Goal: Task Accomplishment & Management: Use online tool/utility

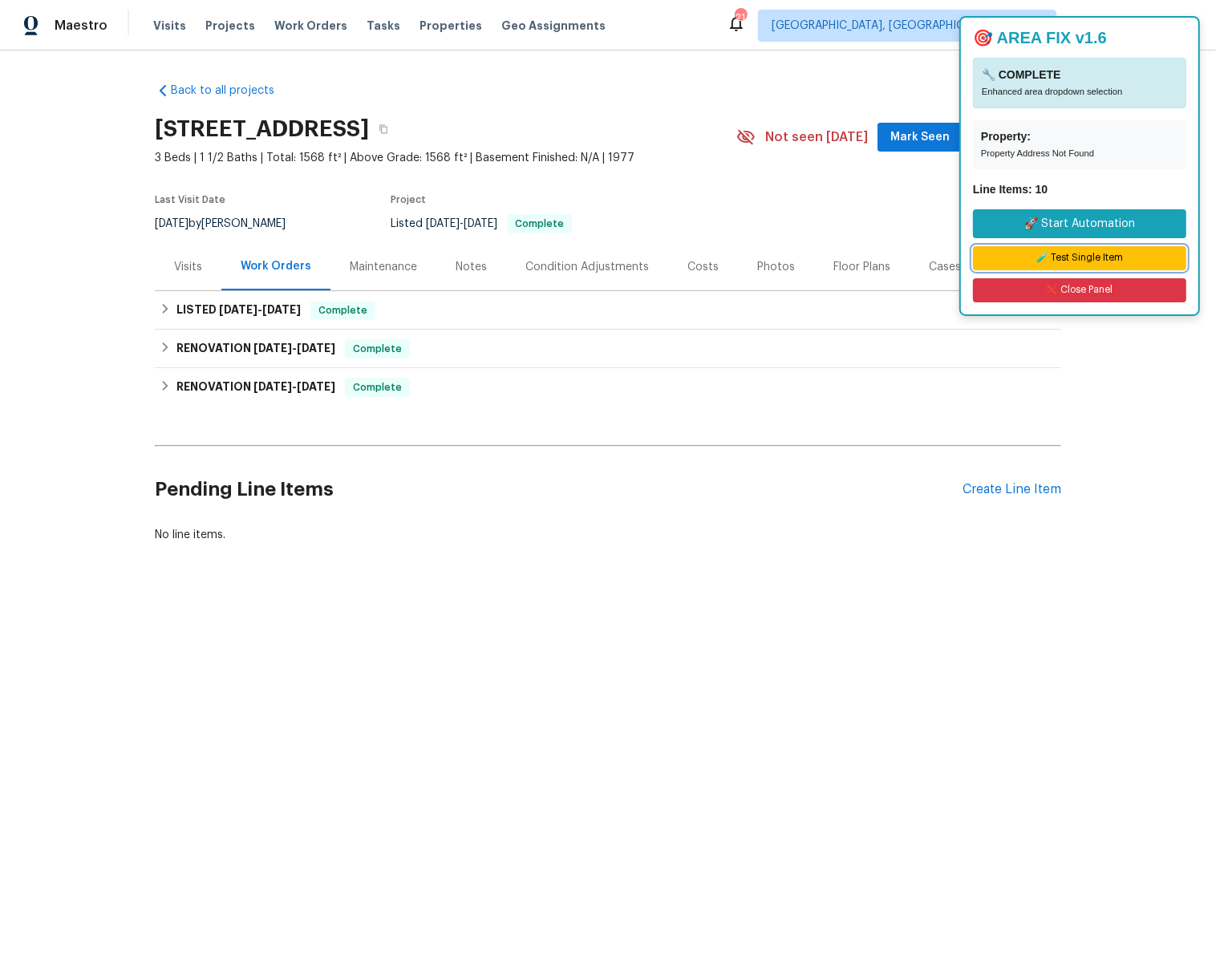
click at [1096, 259] on button "🧪 Test Single Item" at bounding box center [1079, 258] width 213 height 24
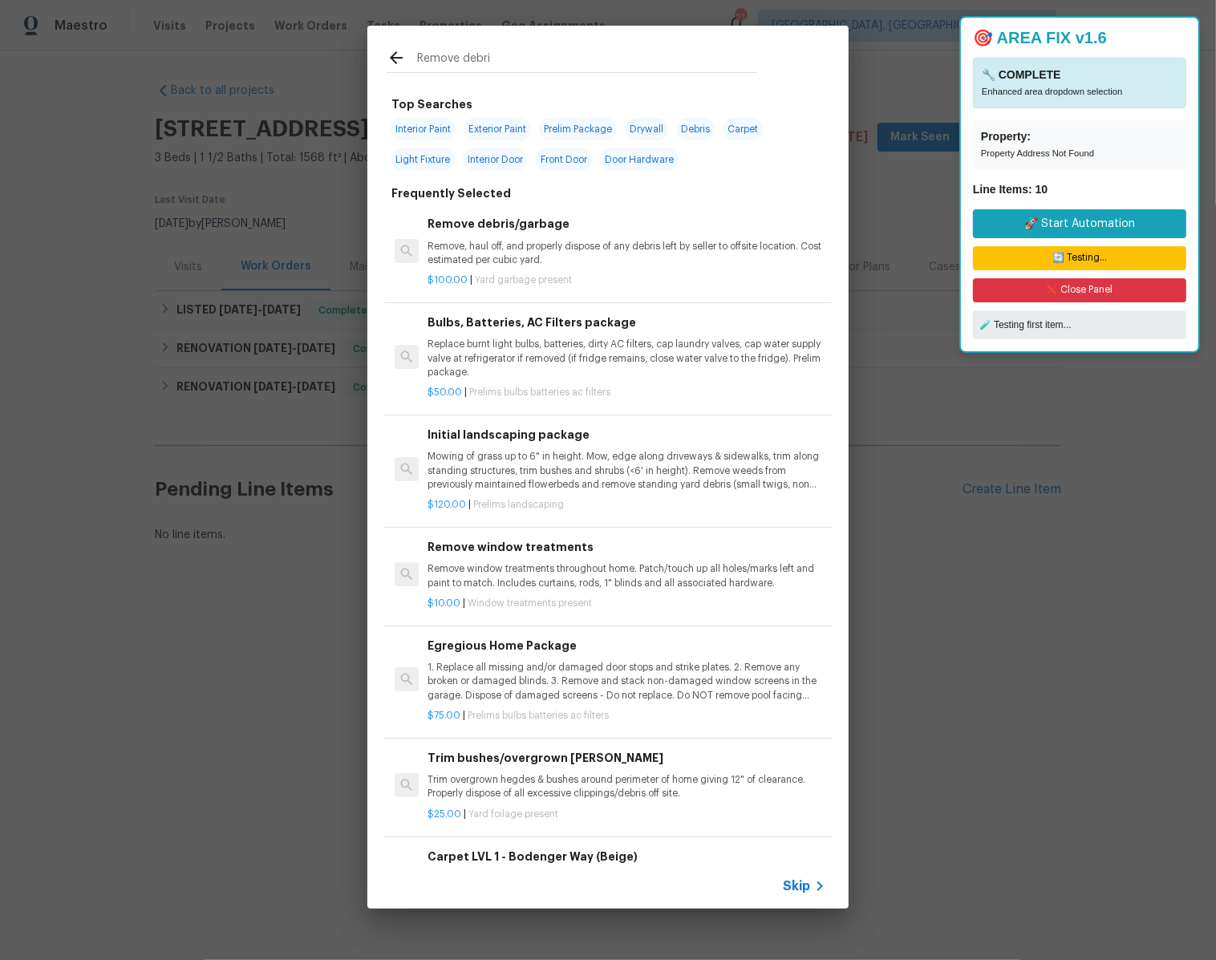
type input "Remove debris"
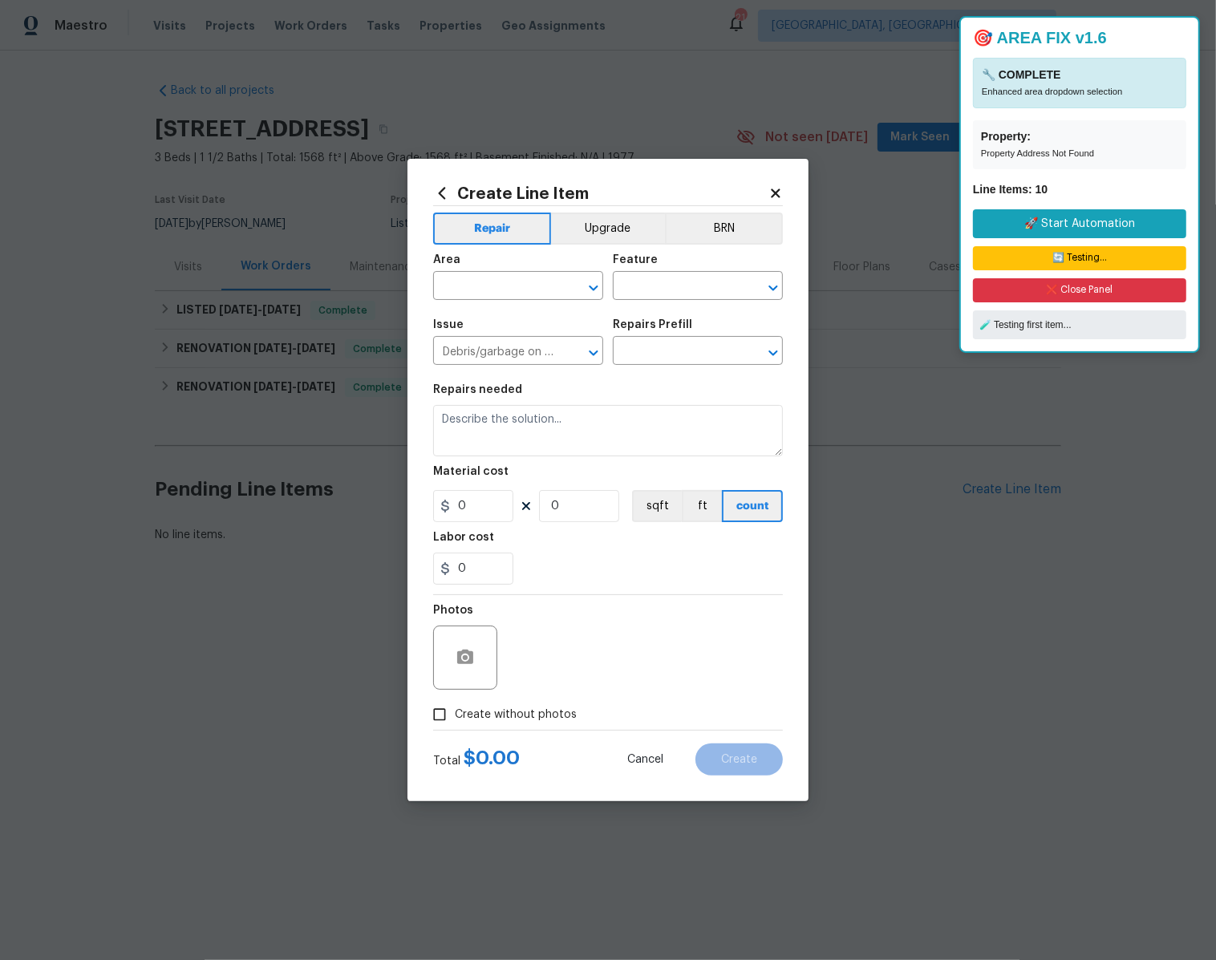
type textarea "Remove, haul off, and properly dispose of any debris left by seller to offsite …"
type input "1"
type input "Remove debris/garbage $100.00"
type input "100"
checkbox input "true"
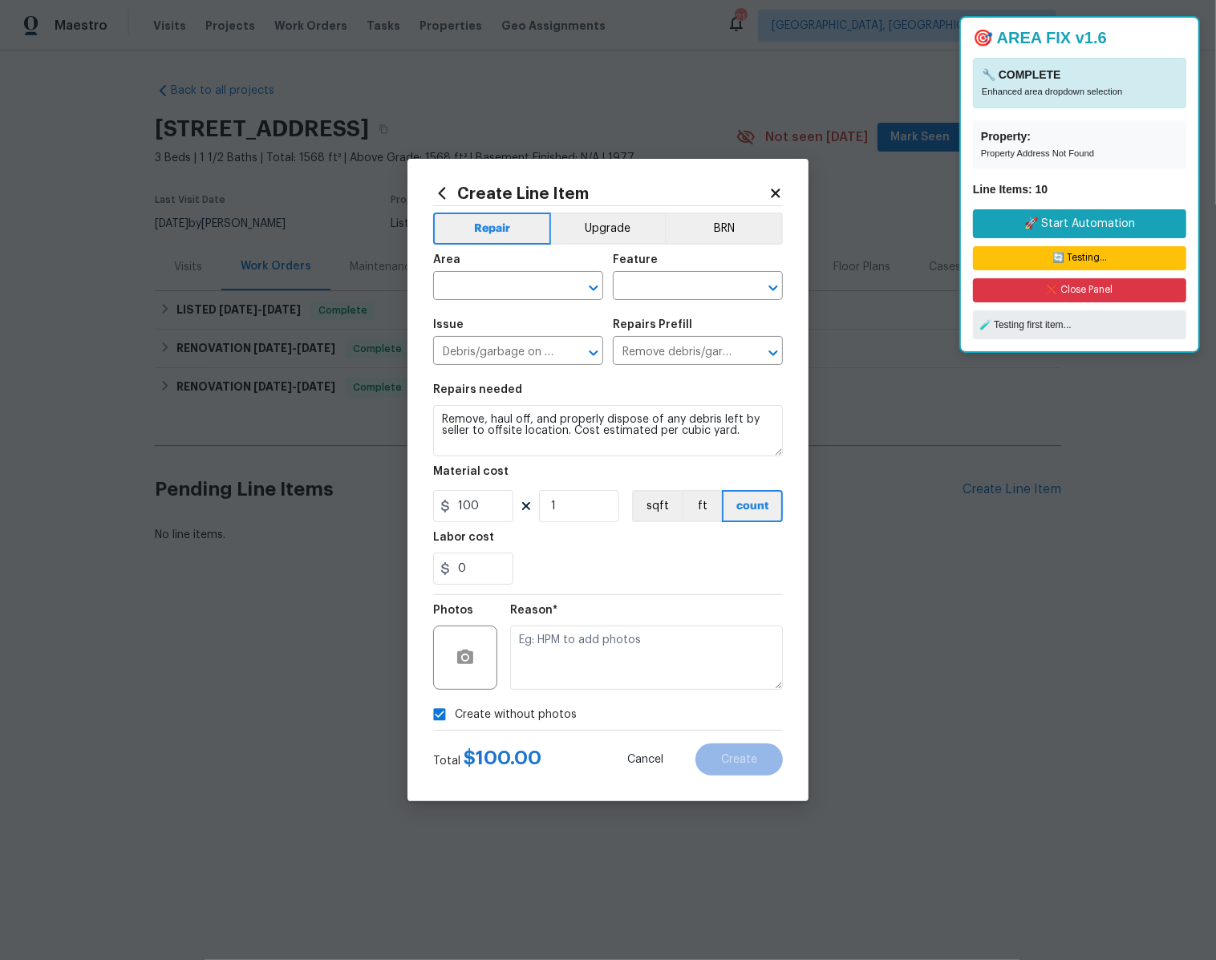
type textarea "desk creation"
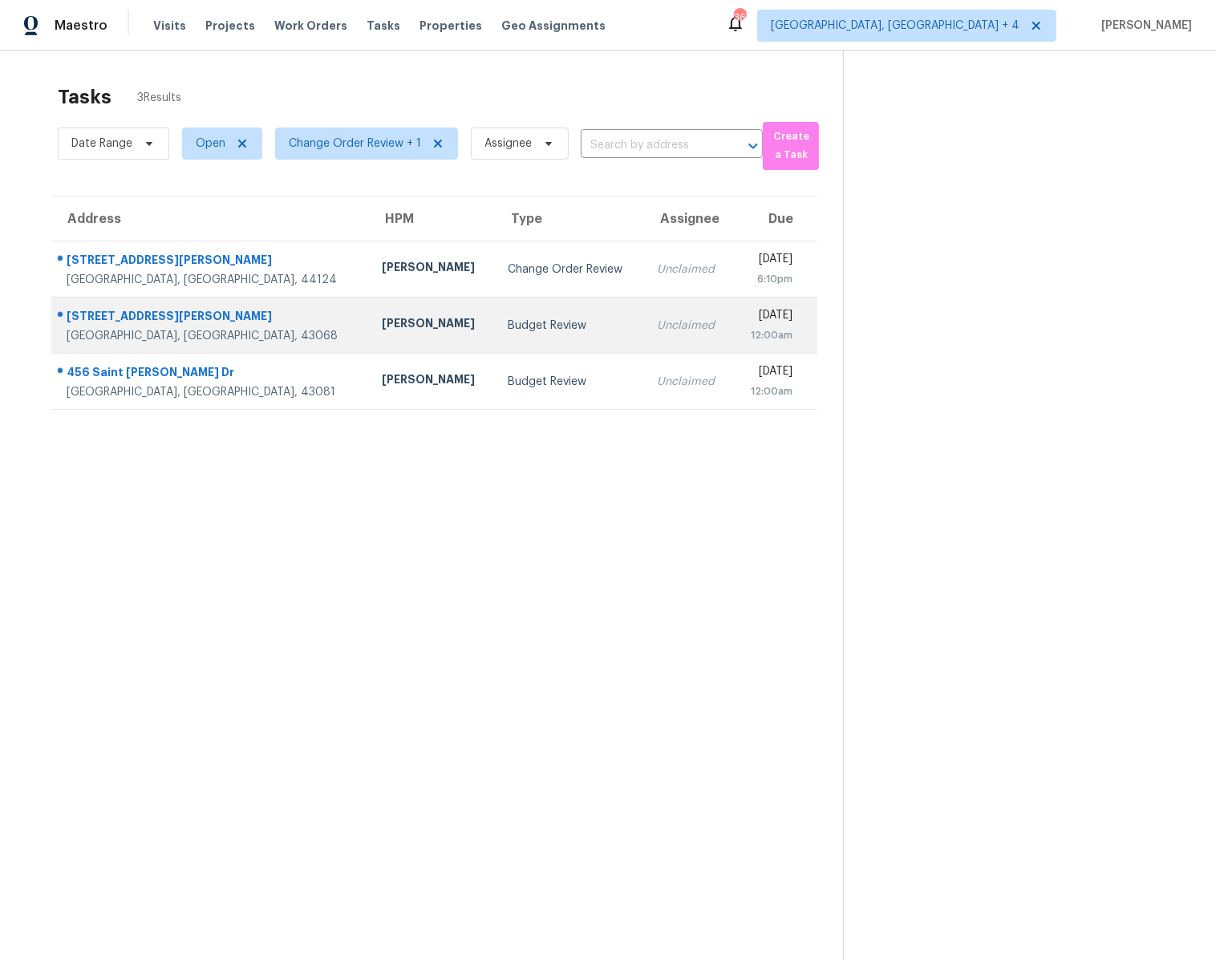
click at [657, 327] on div "Unclaimed" at bounding box center [688, 326] width 63 height 16
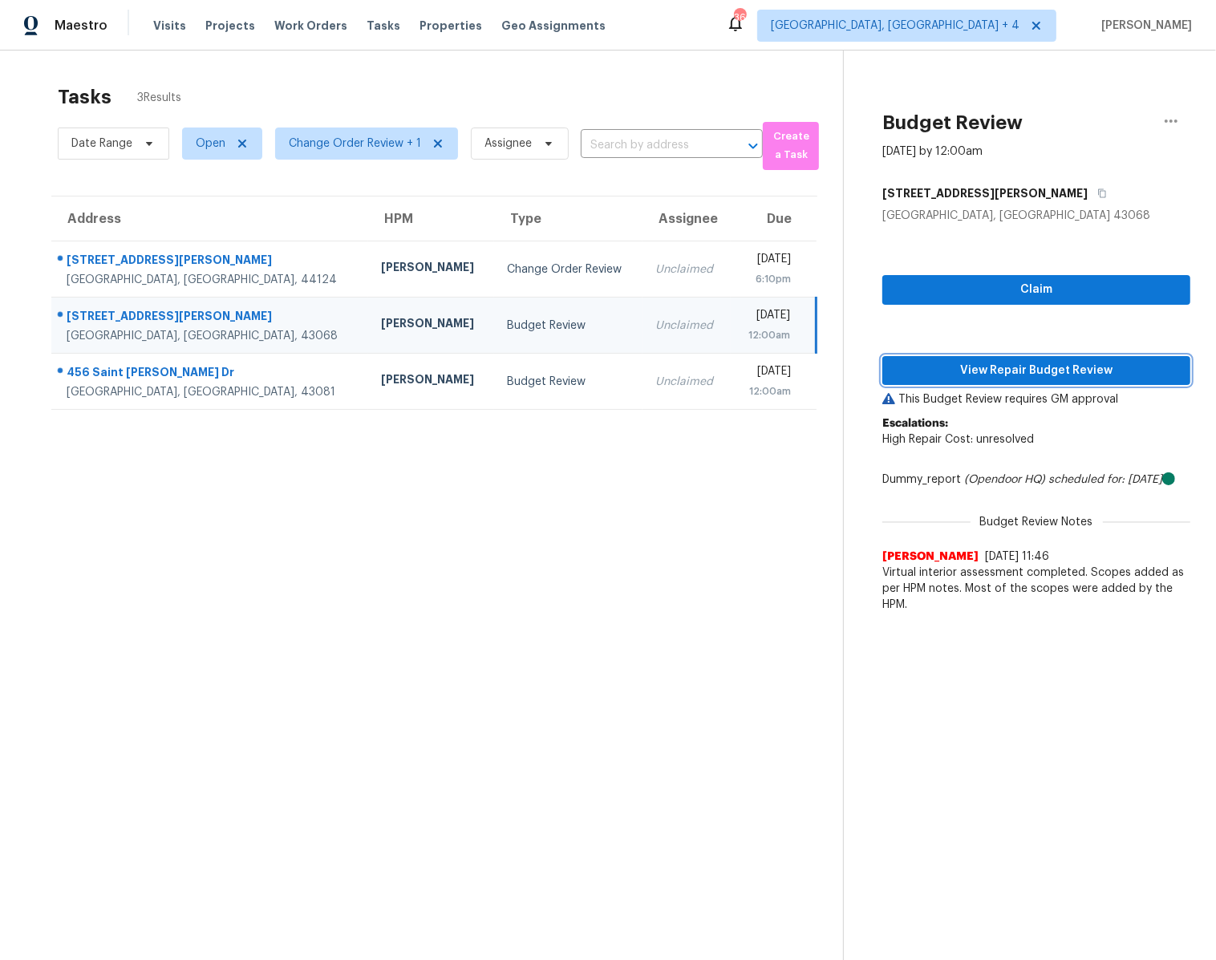
click at [957, 366] on span "View Repair Budget Review" at bounding box center [1036, 371] width 282 height 20
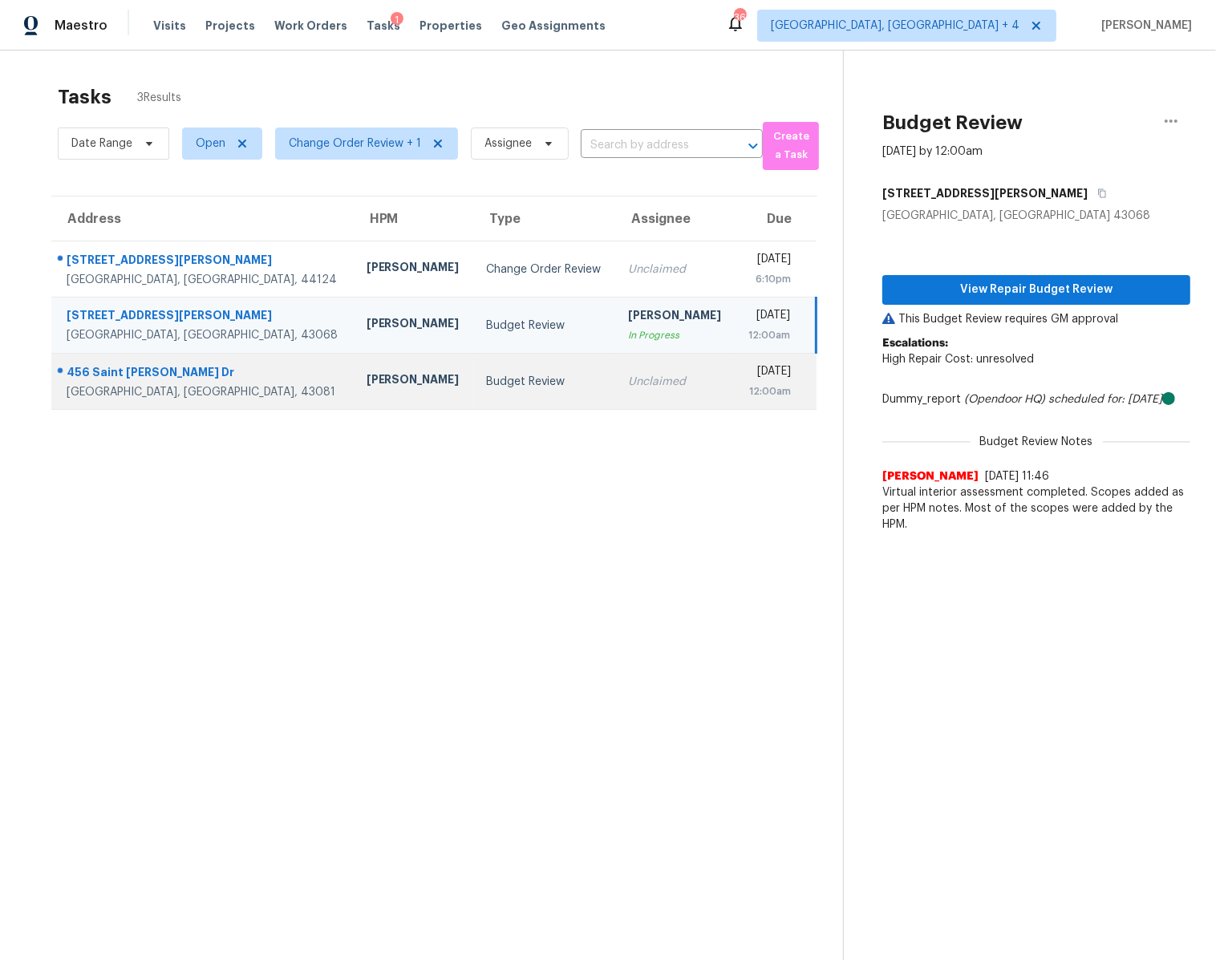
click at [542, 390] on td "Budget Review" at bounding box center [544, 382] width 142 height 56
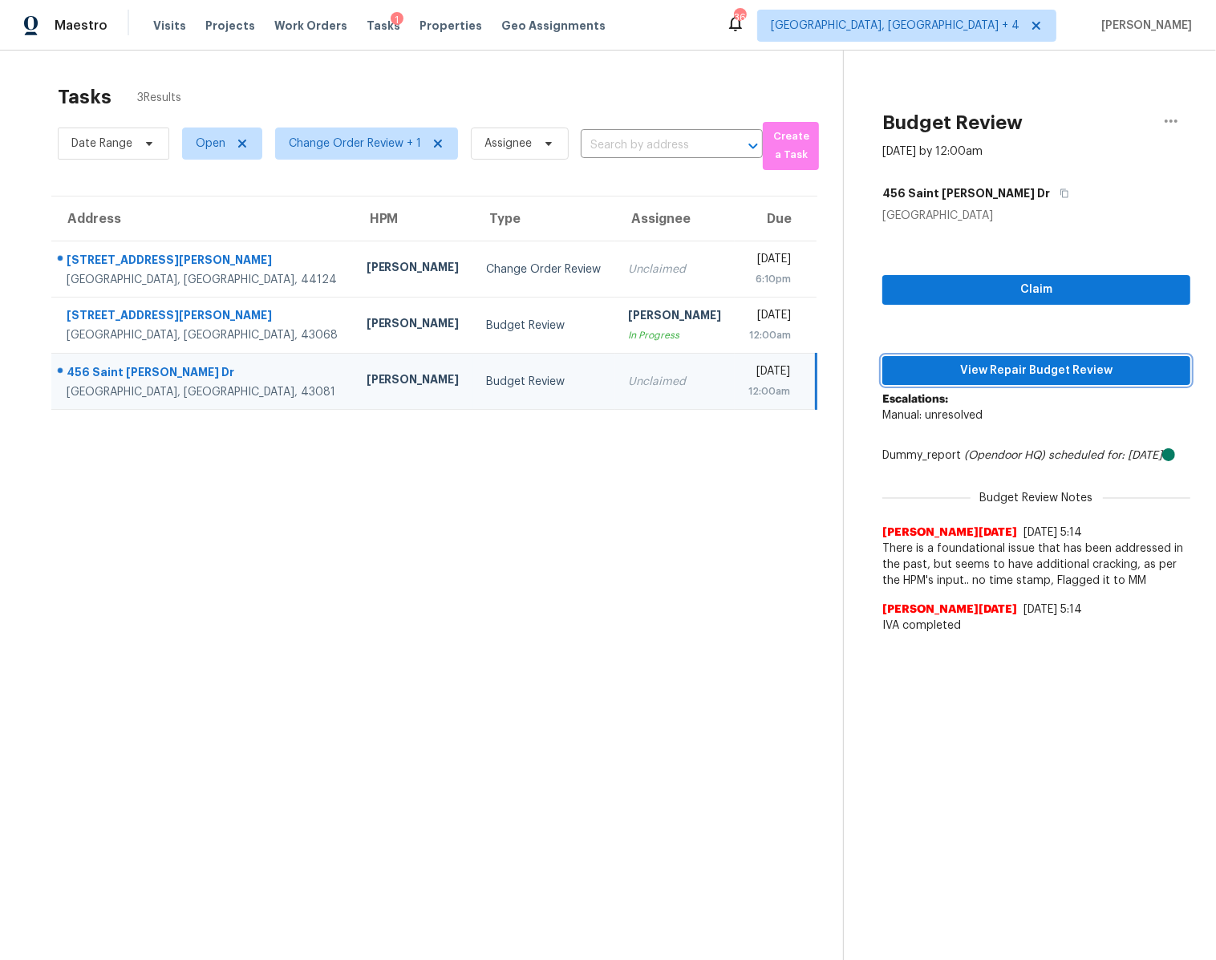
click at [960, 367] on span "View Repair Budget Review" at bounding box center [1036, 371] width 282 height 20
